Goal: Transaction & Acquisition: Subscribe to service/newsletter

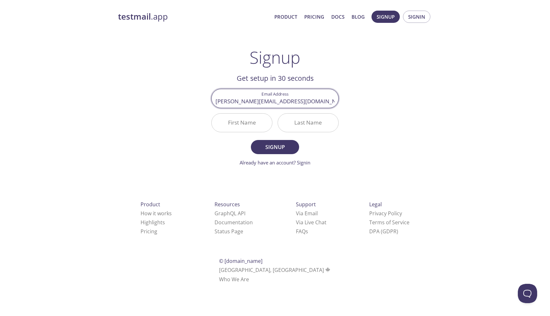
click at [261, 79] on h2 "Get setup in 30 seconds" at bounding box center [274, 78] width 127 height 11
click at [283, 103] on input "prathmesh@suretynow.com" at bounding box center [275, 98] width 127 height 18
click at [243, 126] on input "First Name" at bounding box center [242, 123] width 61 height 18
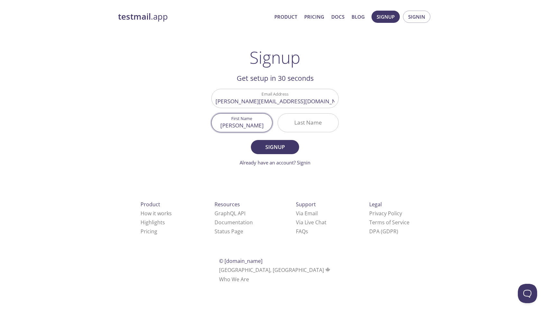
type input "Prathmesh"
click at [316, 121] on input "Last Name" at bounding box center [308, 123] width 61 height 18
type input "Ingole"
click at [272, 150] on span "Signup" at bounding box center [275, 147] width 34 height 9
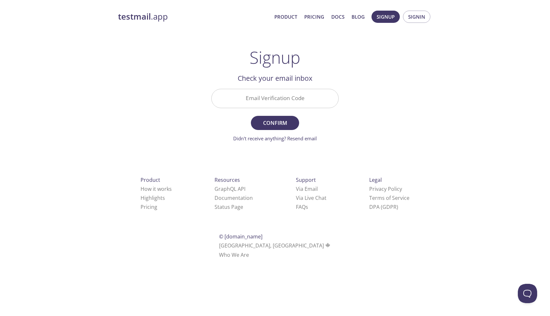
click at [276, 100] on input "Email Verification Code" at bounding box center [275, 98] width 127 height 18
paste input "KRVGFYZ"
type input "KRVGFYZ"
click at [271, 125] on span "Confirm" at bounding box center [275, 122] width 34 height 9
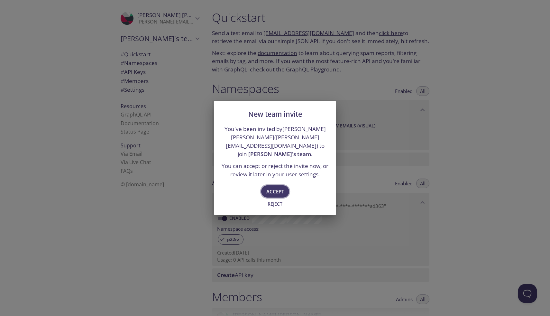
click at [270, 187] on span "Accept" at bounding box center [276, 191] width 18 height 8
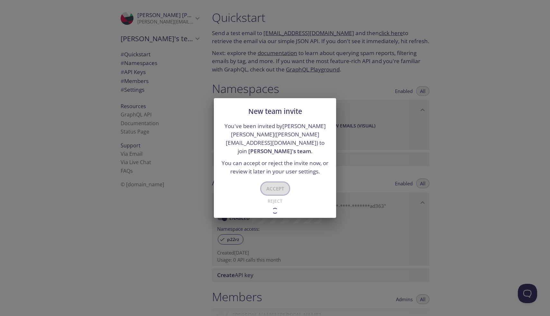
type input "Jay's team"
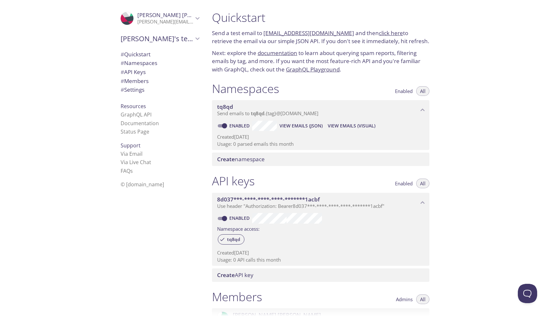
click at [35, 68] on div ".cls-1 { fill: #6d5ca8; } .cls-2 { fill: #3fc191; } .cls-3 { fill: #3b4752; } .…" at bounding box center [103, 158] width 207 height 316
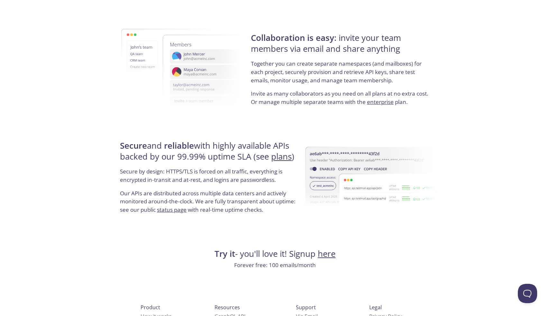
scroll to position [1156, 0]
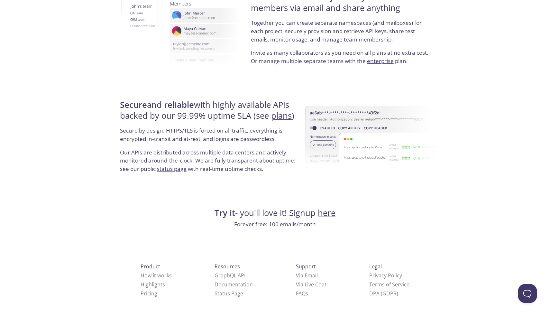
click at [281, 115] on link "plans" at bounding box center [281, 115] width 21 height 11
